Goal: Check status: Check status

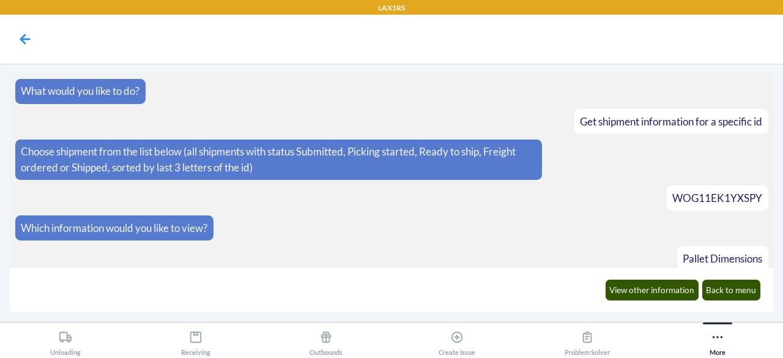
scroll to position [1209, 0]
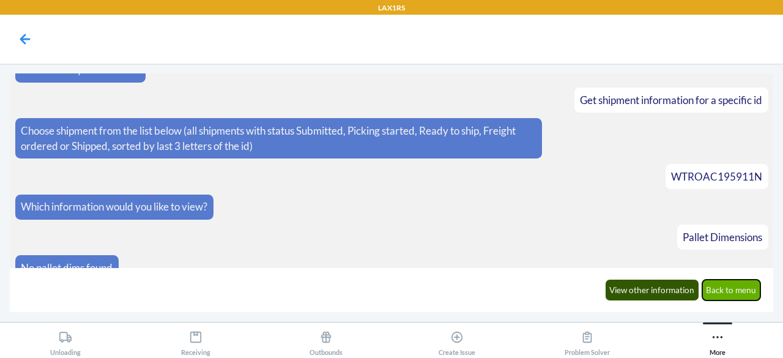
click at [724, 288] on button "Back to menu" at bounding box center [731, 290] width 59 height 21
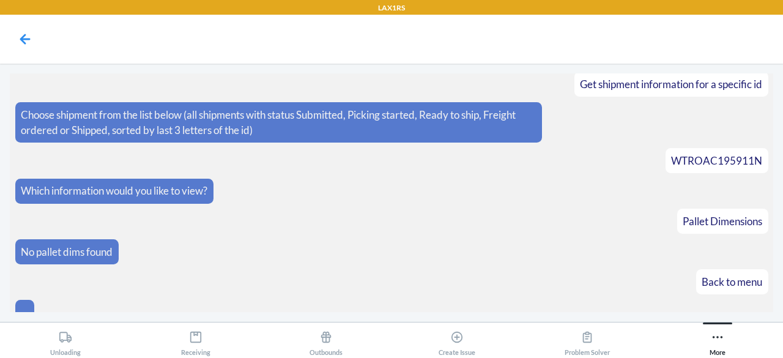
scroll to position [1269, 0]
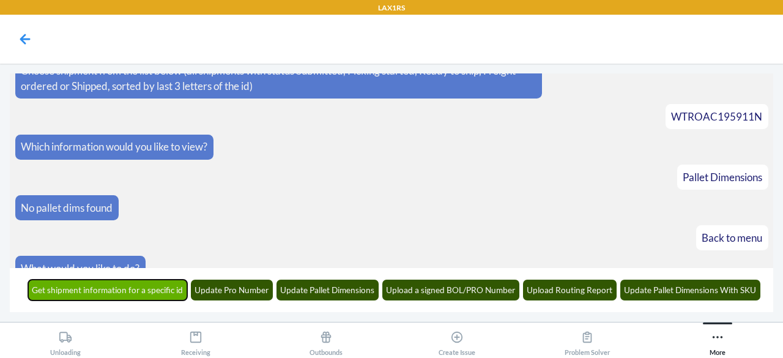
click at [158, 287] on button "Get shipment information for a specific id" at bounding box center [108, 290] width 160 height 21
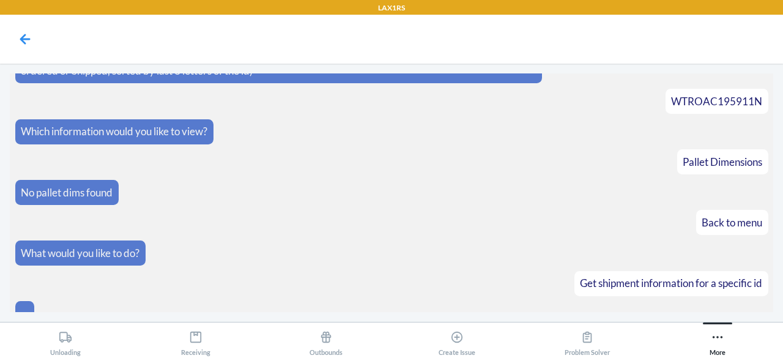
scroll to position [1344, 0]
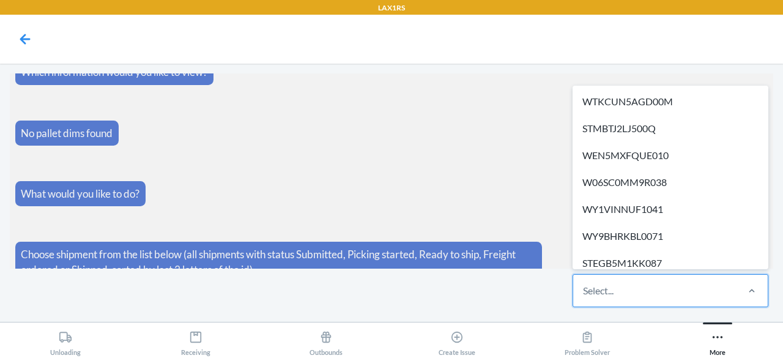
click at [623, 296] on div "Select..." at bounding box center [654, 291] width 163 height 32
click at [584, 296] on input "option WTKCUN5AGD00M focused, 1 of 589. 589 results available. Use Up and Down …" at bounding box center [583, 290] width 1 height 15
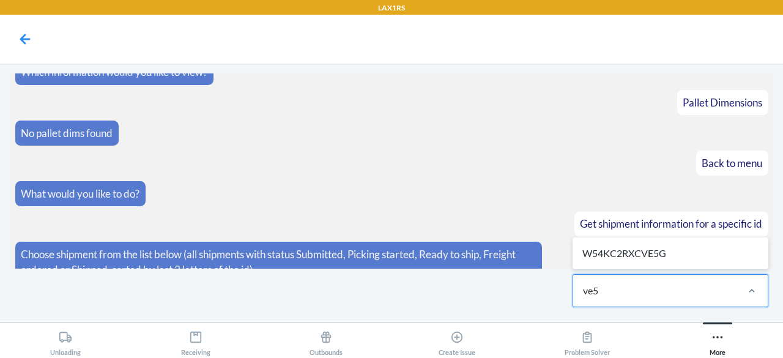
type input "ve5g"
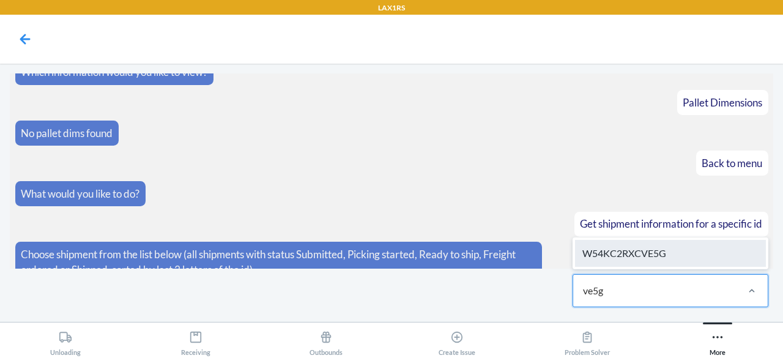
click at [644, 257] on div "W54KC2RXCVE5G" at bounding box center [670, 253] width 191 height 27
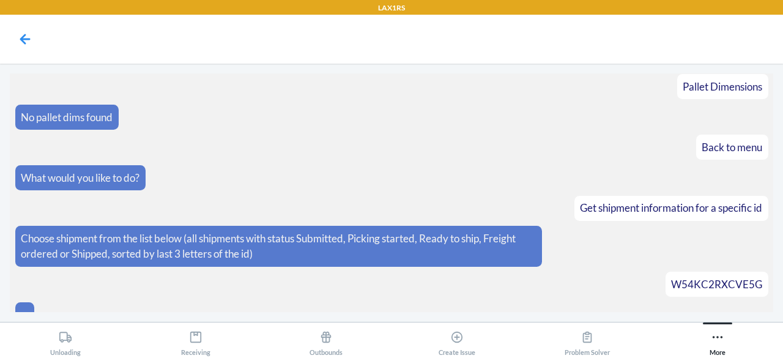
scroll to position [1404, 0]
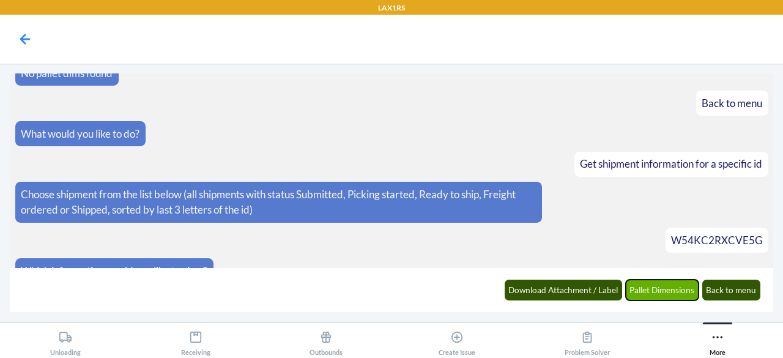
click at [656, 289] on button "Pallet Dimensions" at bounding box center [662, 290] width 73 height 21
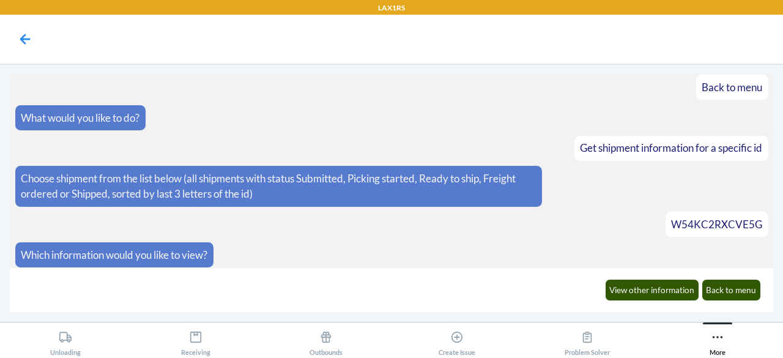
scroll to position [1464, 0]
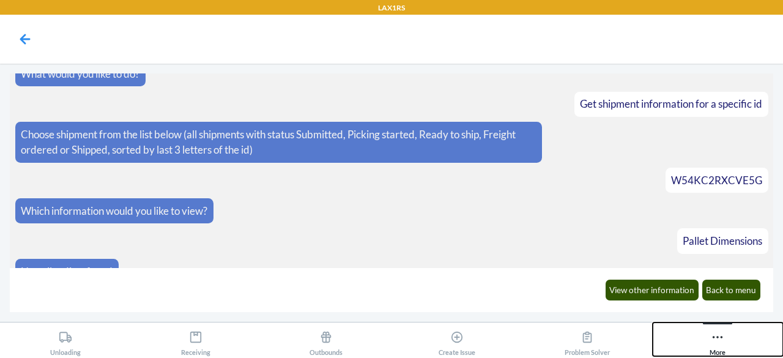
click at [718, 345] on div "More" at bounding box center [718, 341] width 16 height 31
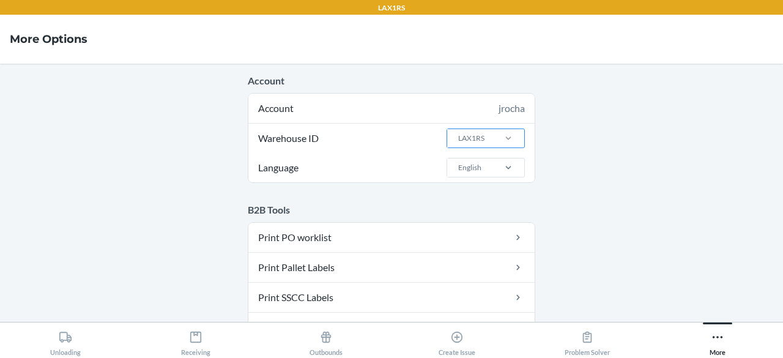
click at [493, 136] on div at bounding box center [509, 138] width 32 height 12
click at [458, 136] on input "Warehouse ID LAX1RS" at bounding box center [457, 138] width 1 height 11
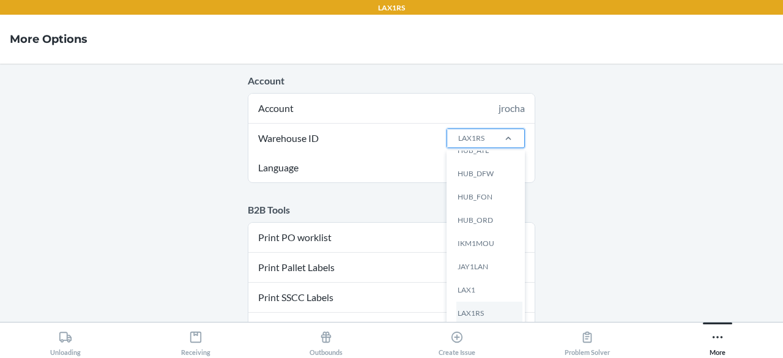
scroll to position [228, 0]
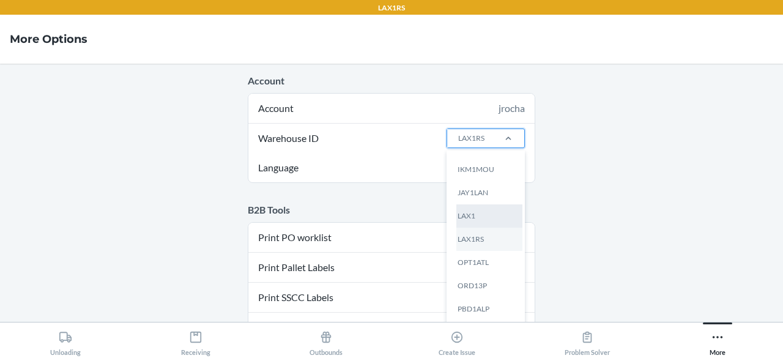
click at [465, 221] on div "LAX1" at bounding box center [489, 215] width 66 height 23
click at [458, 144] on input "Warehouse ID option LAX1 focused, 13 of 25. 25 results available. Use Up and Do…" at bounding box center [457, 138] width 1 height 11
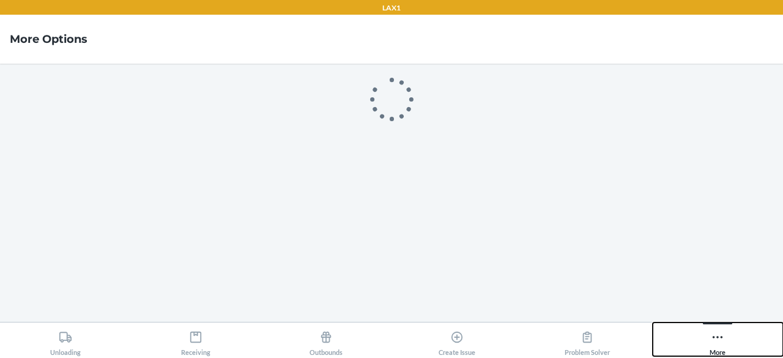
click at [717, 351] on div "More" at bounding box center [718, 341] width 16 height 31
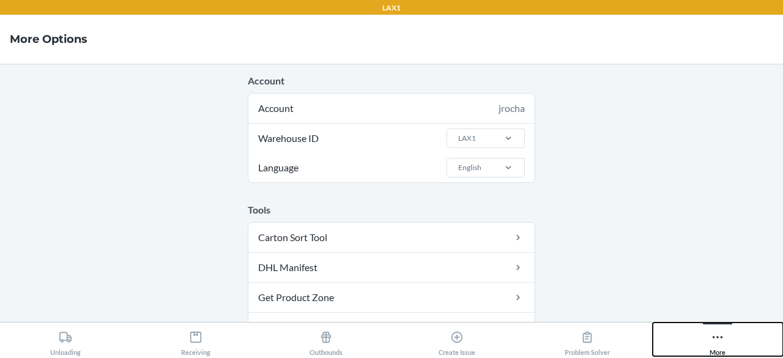
click at [726, 338] on button "More" at bounding box center [718, 339] width 130 height 34
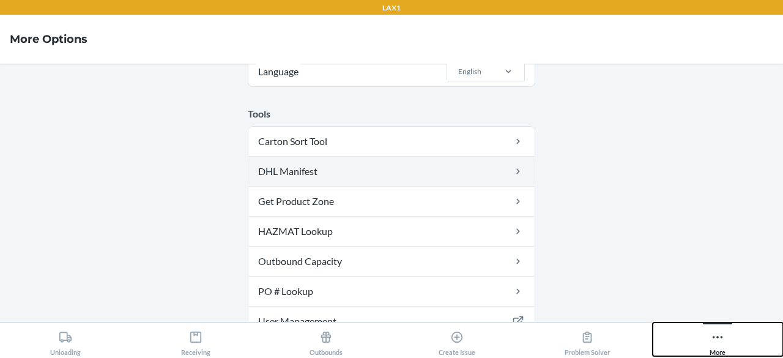
scroll to position [0, 0]
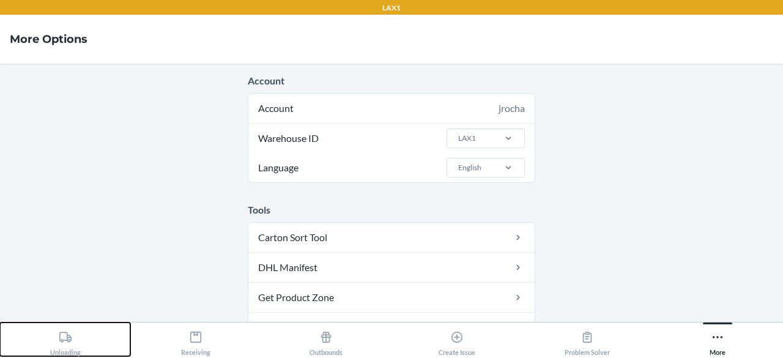
click at [65, 340] on icon at bounding box center [65, 337] width 12 height 10
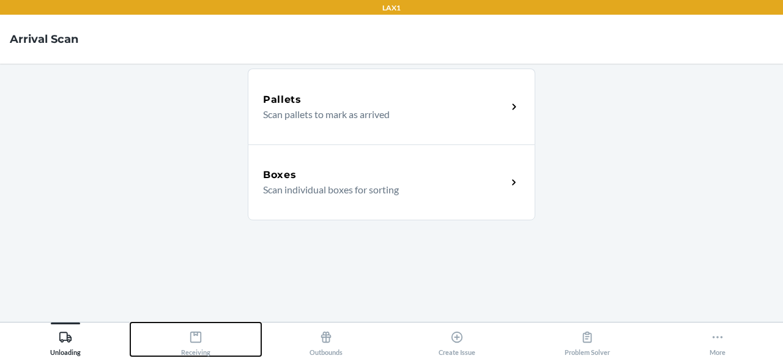
click at [176, 333] on button "Receiving" at bounding box center [195, 339] width 130 height 34
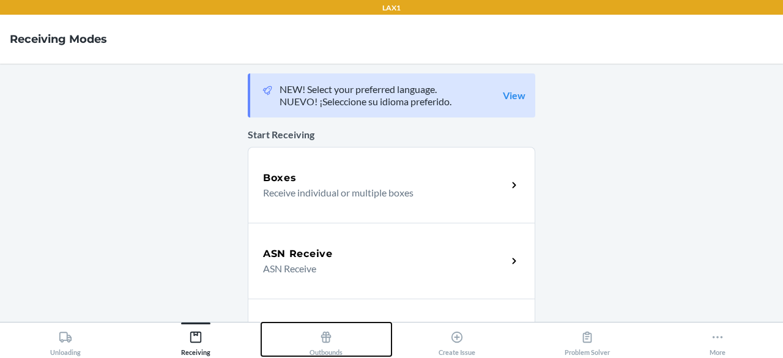
click at [315, 330] on div "Outbounds" at bounding box center [326, 341] width 33 height 31
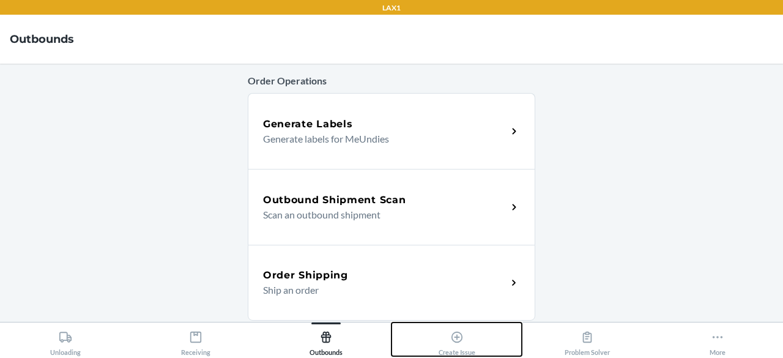
click at [436, 338] on button "Create Issue" at bounding box center [457, 339] width 130 height 34
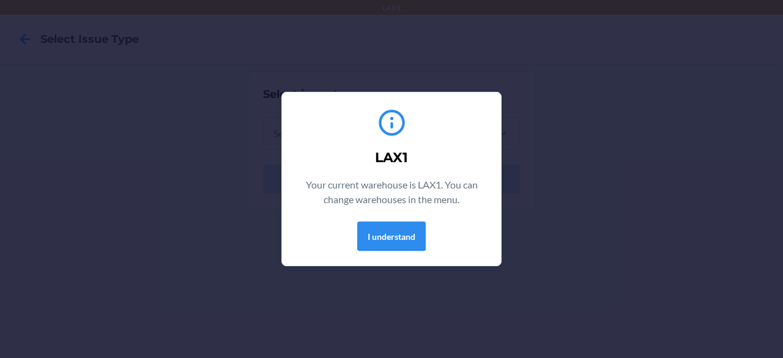
click at [378, 255] on div "LAX1 Your current warehouse is LAX1. You can change warehouses in the menu. I u…" at bounding box center [392, 179] width 190 height 154
click at [383, 238] on button "I understand" at bounding box center [391, 236] width 69 height 29
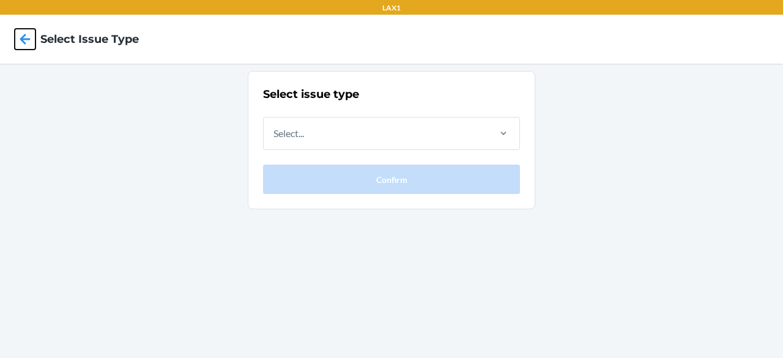
click at [22, 41] on icon at bounding box center [25, 39] width 10 height 10
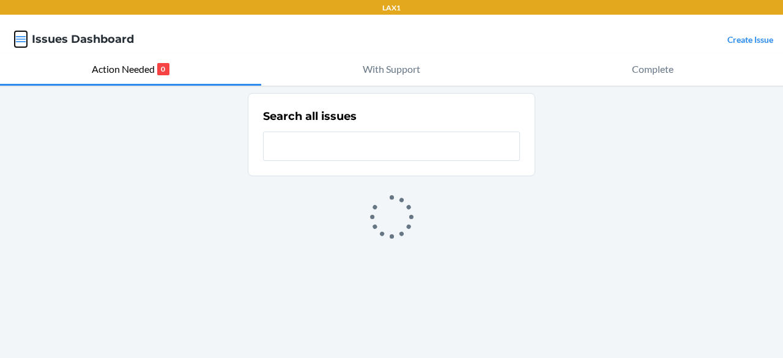
click at [18, 42] on icon "button" at bounding box center [21, 39] width 10 height 6
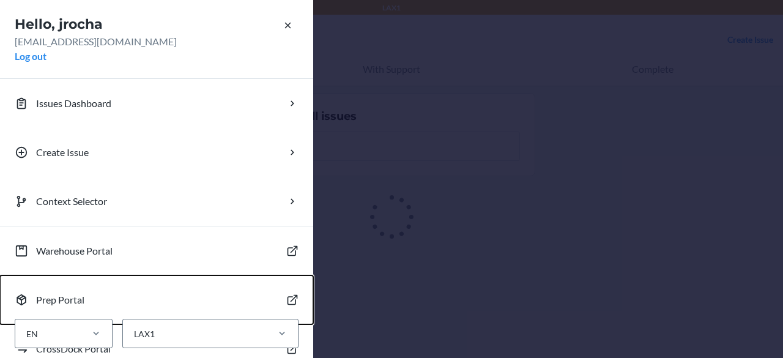
click at [192, 308] on button "Prep Portal" at bounding box center [156, 299] width 313 height 49
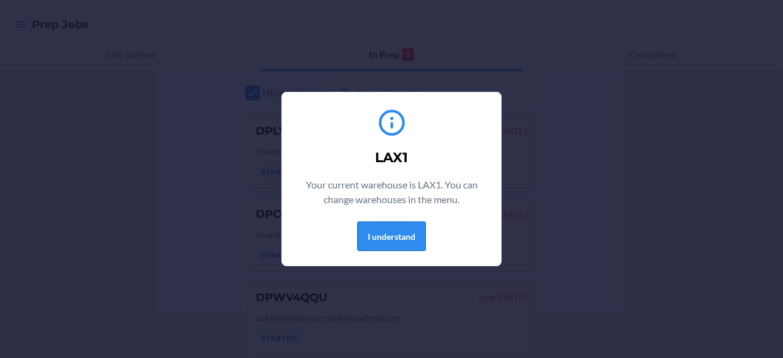
click at [376, 247] on button "I understand" at bounding box center [391, 236] width 69 height 29
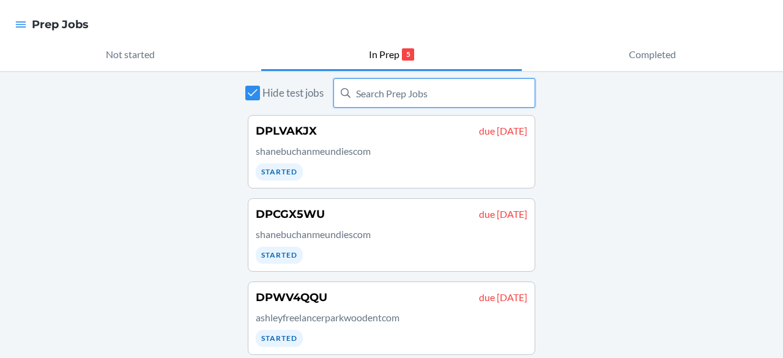
click at [423, 92] on input "text" at bounding box center [434, 92] width 202 height 29
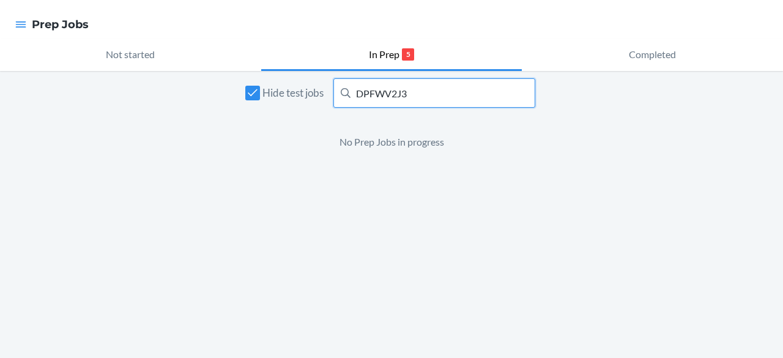
type input "DPFWV2J3"
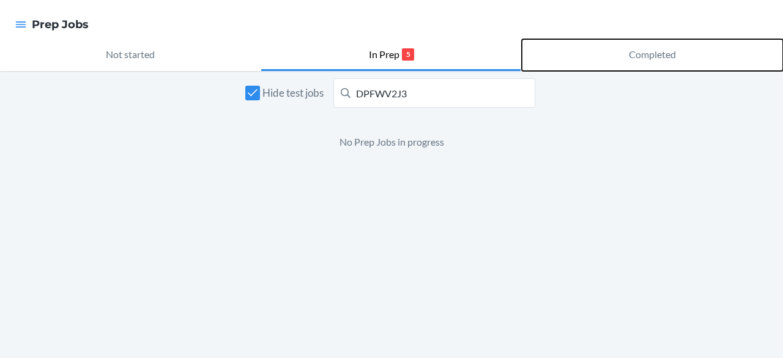
click at [626, 50] on button "Completed" at bounding box center [652, 55] width 261 height 32
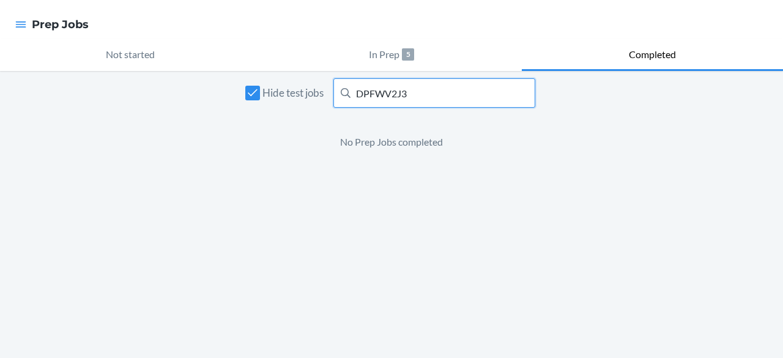
click at [461, 94] on input "DPFWV2J3" at bounding box center [434, 92] width 202 height 29
click at [425, 97] on input "DPFWV2J3" at bounding box center [434, 92] width 202 height 29
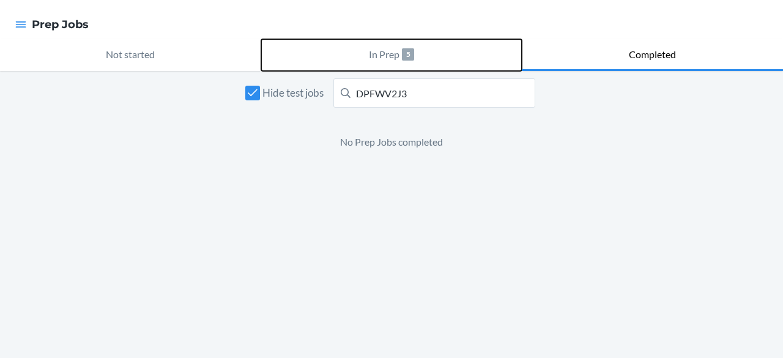
click at [403, 61] on button "In Prep 5" at bounding box center [391, 55] width 261 height 32
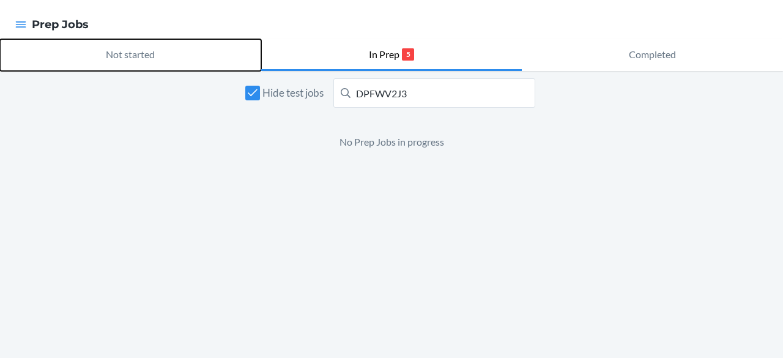
click at [169, 59] on button "Not started" at bounding box center [130, 55] width 261 height 32
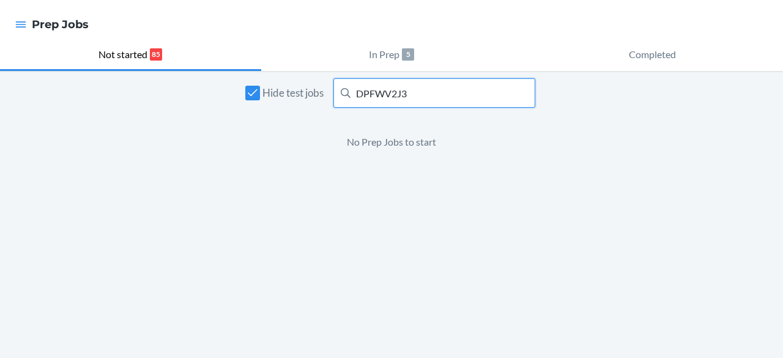
click at [394, 97] on input "DPFWV2J3" at bounding box center [434, 92] width 202 height 29
